Goal: Transaction & Acquisition: Purchase product/service

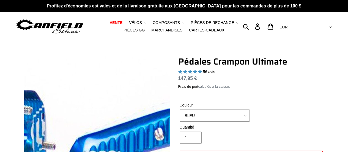
select select "highest-rating"
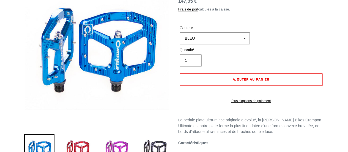
click at [244, 37] on select "BLEU ROUGE VIOLET FURTIVITÉ BRONZE GRIS TURQUOISE NOIR BRILLANT BAJA GOLD PNW V…" at bounding box center [215, 38] width 70 height 12
select select "BLACK"
click at [180, 32] on select "BLEU ROUGE VIOLET FURTIVITÉ BRONZE GRIS TURQUOISE NOIR BRILLANT BAJA GOLD PNW V…" at bounding box center [215, 38] width 70 height 12
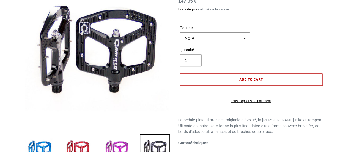
click at [250, 78] on span "Add to cart" at bounding box center [251, 79] width 24 height 5
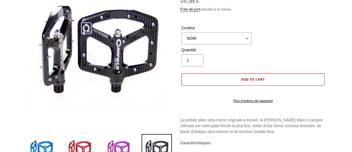
select select "32973230866507"
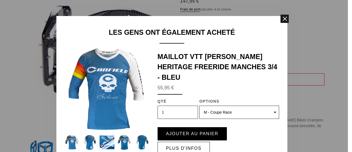
click at [284, 21] on span at bounding box center [285, 19] width 8 height 8
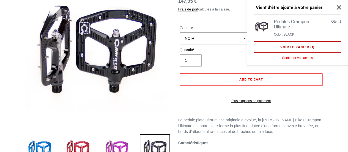
click at [288, 47] on font "Voir le panier (" at bounding box center [295, 46] width 31 height 5
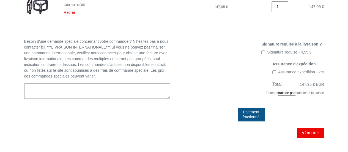
scroll to position [112, 0]
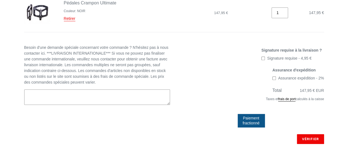
click at [201, 82] on div "Assurance d'expédition Assurance expédition - 2% Ces frais sont obligatoires" at bounding box center [251, 75] width 146 height 17
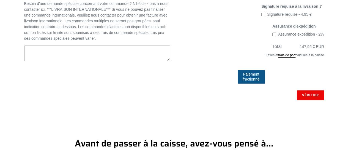
scroll to position [156, 0]
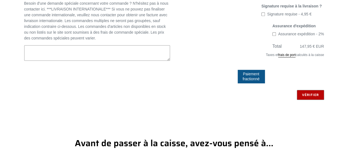
click at [308, 93] on input "Vérifier" at bounding box center [310, 95] width 27 height 10
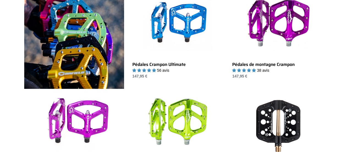
scroll to position [176, 0]
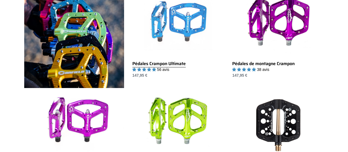
click at [159, 68] on link "Pédales Crampon Ultimate" at bounding box center [178, 33] width 92 height 90
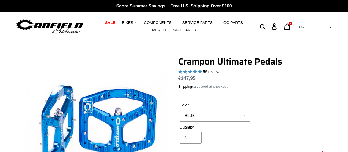
select select "highest-rating"
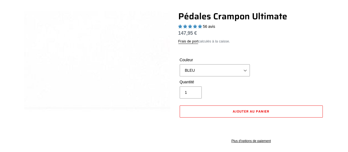
scroll to position [44, 0]
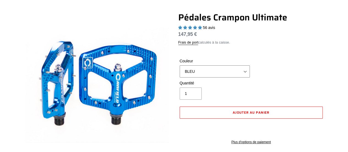
click at [244, 71] on select "BLEU ROUGE VIOLET FURTIVITÉ BRONZE GRIS TURQUOISE NOIR BRILLANT BAJA GOLD PNW V…" at bounding box center [215, 71] width 70 height 12
click at [180, 65] on select "BLEU ROUGE VIOLET FURTIVITÉ BRONZE GRIS TURQUOISE NOIR BRILLANT BAJA GOLD PNW V…" at bounding box center [215, 71] width 70 height 12
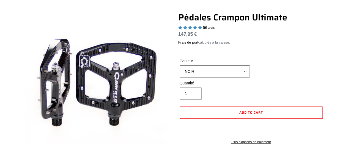
click at [246, 71] on select "BLEU ROUGE VIOLET FURTIVITÉ BRONZE GRIS TURQUOISE NOIR BRILLANT BAJA GOLD PNW V…" at bounding box center [215, 71] width 70 height 12
select select "BLUE"
click at [180, 65] on select "BLEU ROUGE VIOLET FURTIVITÉ BRONZE GRIS TURQUOISE NOIR BRILLANT BAJA GOLD PNW V…" at bounding box center [215, 71] width 70 height 12
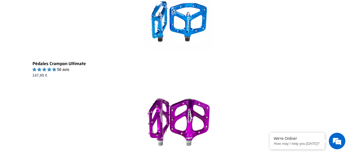
scroll to position [176, 0]
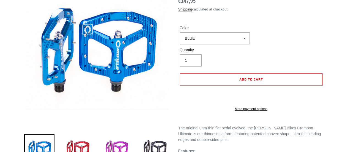
select select "highest-rating"
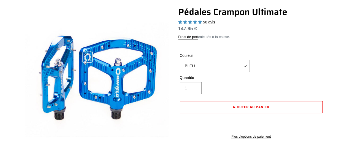
scroll to position [44, 0]
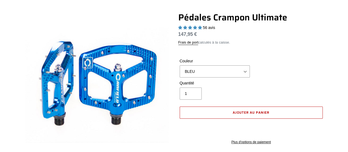
click at [239, 109] on button "Ajouter au panier" at bounding box center [251, 112] width 143 height 12
select select "32973230866507"
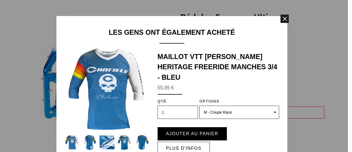
click at [285, 18] on span at bounding box center [285, 19] width 8 height 8
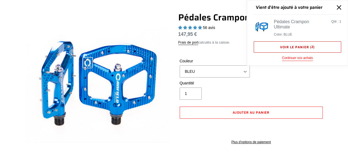
click at [295, 46] on font "Voir le panier (" at bounding box center [295, 46] width 31 height 5
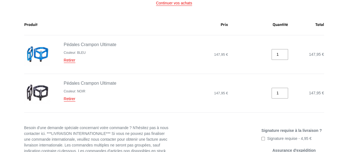
scroll to position [77, 0]
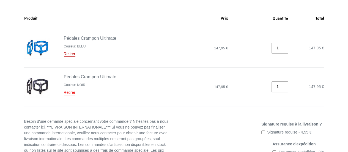
click at [70, 55] on font "Retirer" at bounding box center [70, 53] width 12 height 4
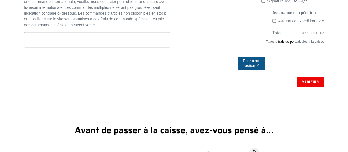
scroll to position [187, 0]
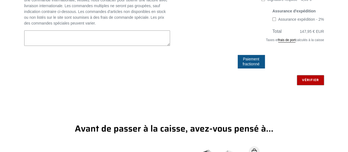
click at [313, 82] on input "Vérifier" at bounding box center [310, 80] width 27 height 10
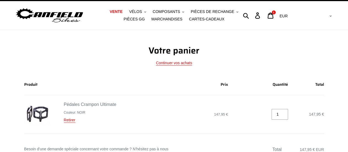
scroll to position [80, 0]
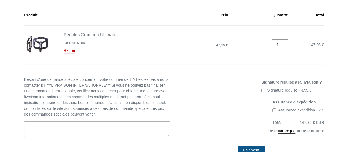
click at [71, 51] on font "Retirer" at bounding box center [70, 50] width 12 height 4
